Goal: Navigation & Orientation: Find specific page/section

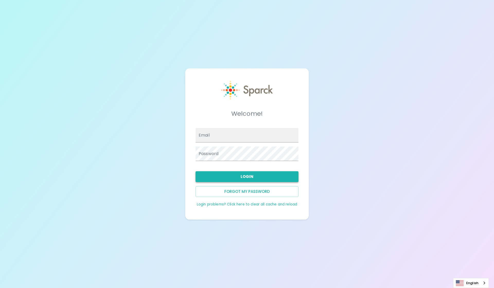
type input "[EMAIL_ADDRESS][DOMAIN_NAME]"
click at [222, 176] on button "Login" at bounding box center [246, 176] width 103 height 11
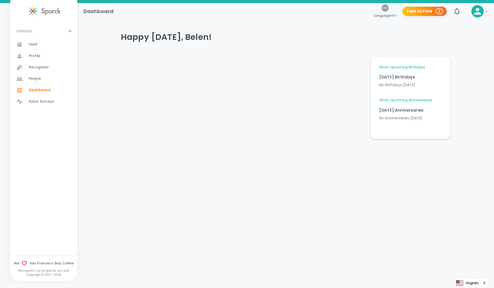
click at [402, 67] on link "Show Upcoming Birthdays" at bounding box center [402, 67] width 46 height 5
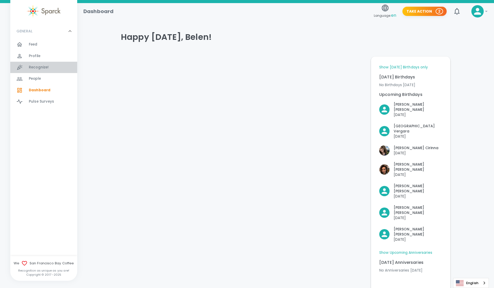
click at [35, 69] on span "Recognize!" at bounding box center [39, 67] width 20 height 5
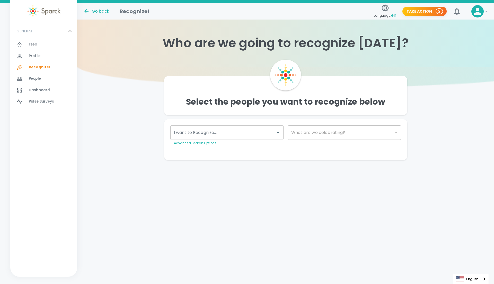
click at [38, 55] on span "Profile" at bounding box center [35, 55] width 12 height 5
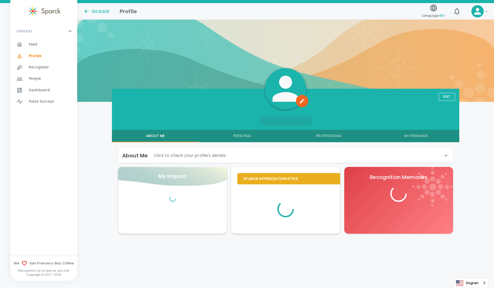
click at [36, 44] on span "Feed" at bounding box center [33, 44] width 9 height 5
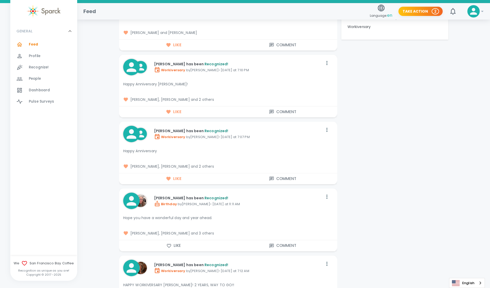
scroll to position [579, 0]
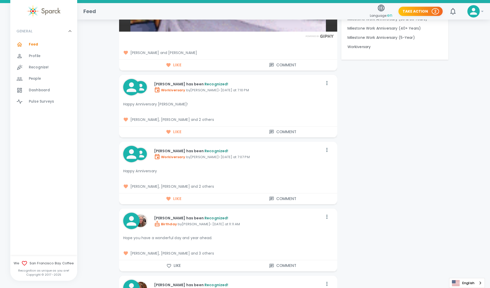
click at [206, 186] on span "[PERSON_NAME], [PERSON_NAME] and 2 others" at bounding box center [228, 186] width 210 height 5
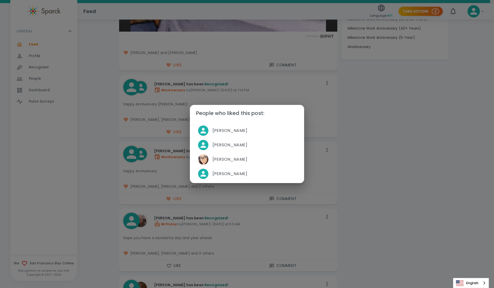
click at [358, 140] on div "People who liked this post: [PERSON_NAME] [PERSON_NAME] [PERSON_NAME] [PERSON_N…" at bounding box center [247, 144] width 494 height 288
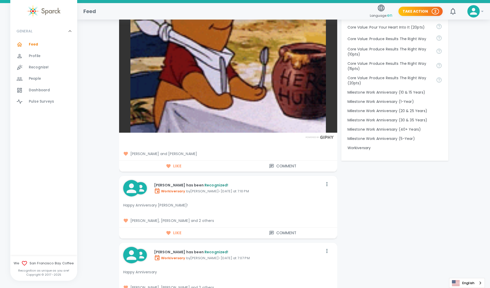
scroll to position [487, 0]
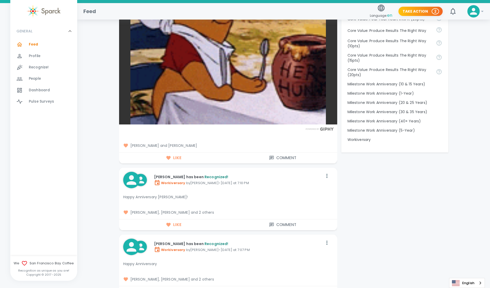
click at [207, 211] on span "[PERSON_NAME], [PERSON_NAME] and 2 others" at bounding box center [228, 212] width 210 height 5
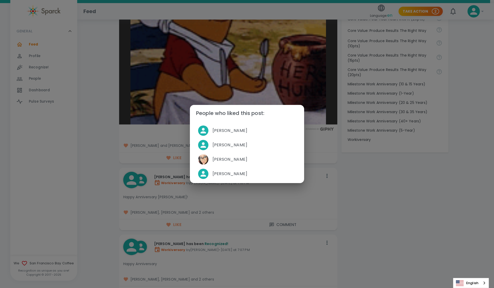
click at [357, 180] on div "People who liked this post: [PERSON_NAME] [PERSON_NAME] [PERSON_NAME] [PERSON_N…" at bounding box center [247, 144] width 494 height 288
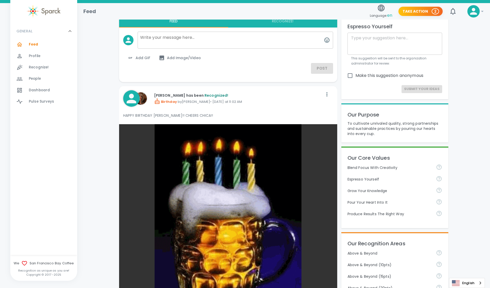
scroll to position [0, 0]
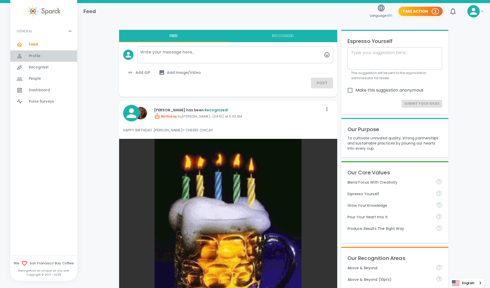
click at [32, 51] on div "Profile 0" at bounding box center [43, 55] width 67 height 11
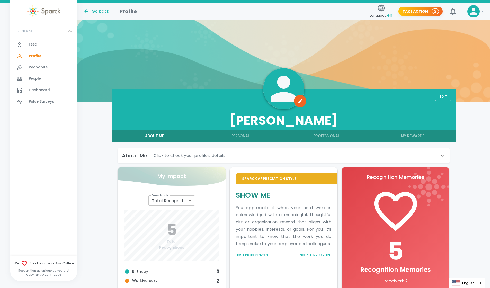
click at [32, 68] on span "Recognize!" at bounding box center [39, 67] width 20 height 5
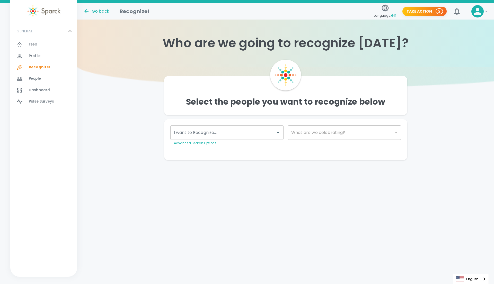
click at [39, 83] on div "People 0" at bounding box center [43, 78] width 67 height 11
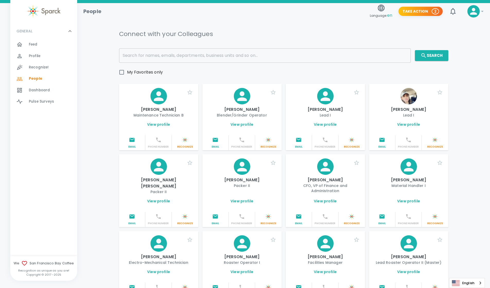
click at [45, 90] on span "Dashboard" at bounding box center [39, 90] width 21 height 5
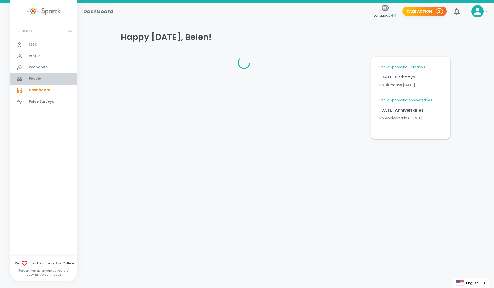
click at [38, 77] on span "People" at bounding box center [35, 78] width 12 height 5
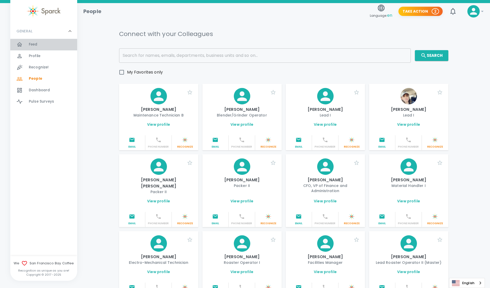
click at [34, 46] on span "Feed" at bounding box center [33, 44] width 9 height 5
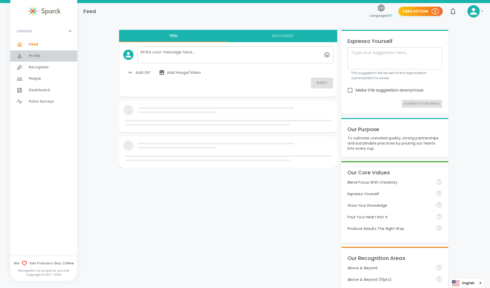
click at [43, 57] on div "Profile 0" at bounding box center [53, 55] width 48 height 7
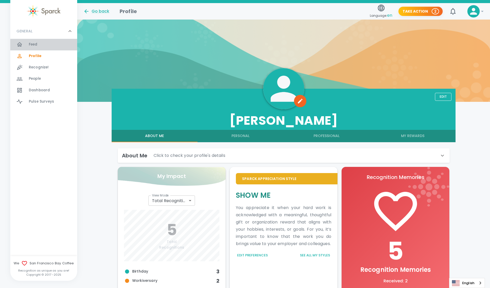
click at [40, 47] on div "Feed 0" at bounding box center [53, 44] width 48 height 7
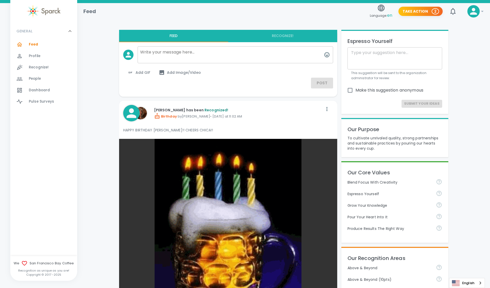
click at [41, 67] on span "Recognize!" at bounding box center [39, 67] width 20 height 5
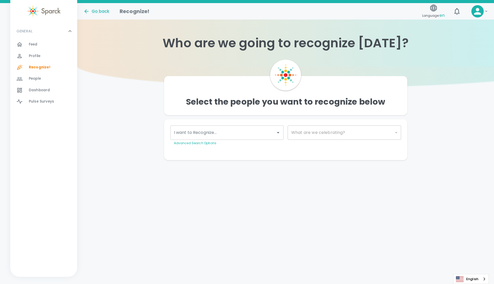
click at [41, 91] on span "Dashboard" at bounding box center [39, 90] width 21 height 5
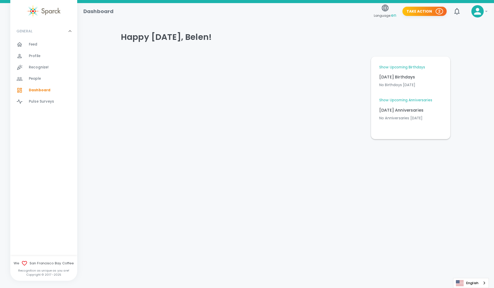
click at [393, 67] on link "Show Upcoming Birthdays" at bounding box center [402, 67] width 46 height 5
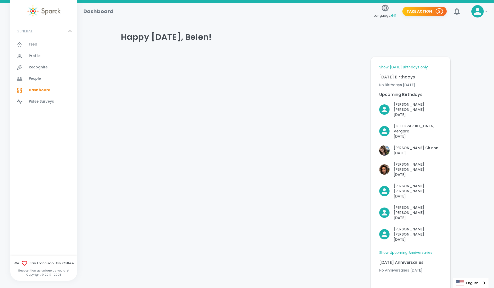
click at [405, 259] on p "[DATE] Anniversaries" at bounding box center [410, 262] width 63 height 6
click at [396, 250] on link "Show Upcoming Anniversaries" at bounding box center [405, 252] width 53 height 5
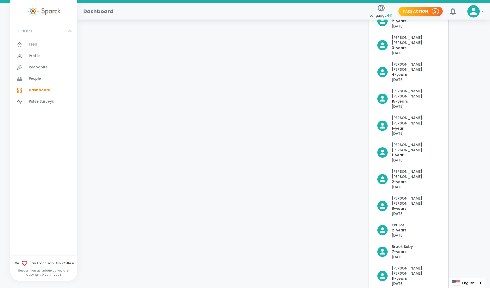
scroll to position [330, 0]
